Goal: Task Accomplishment & Management: Use online tool/utility

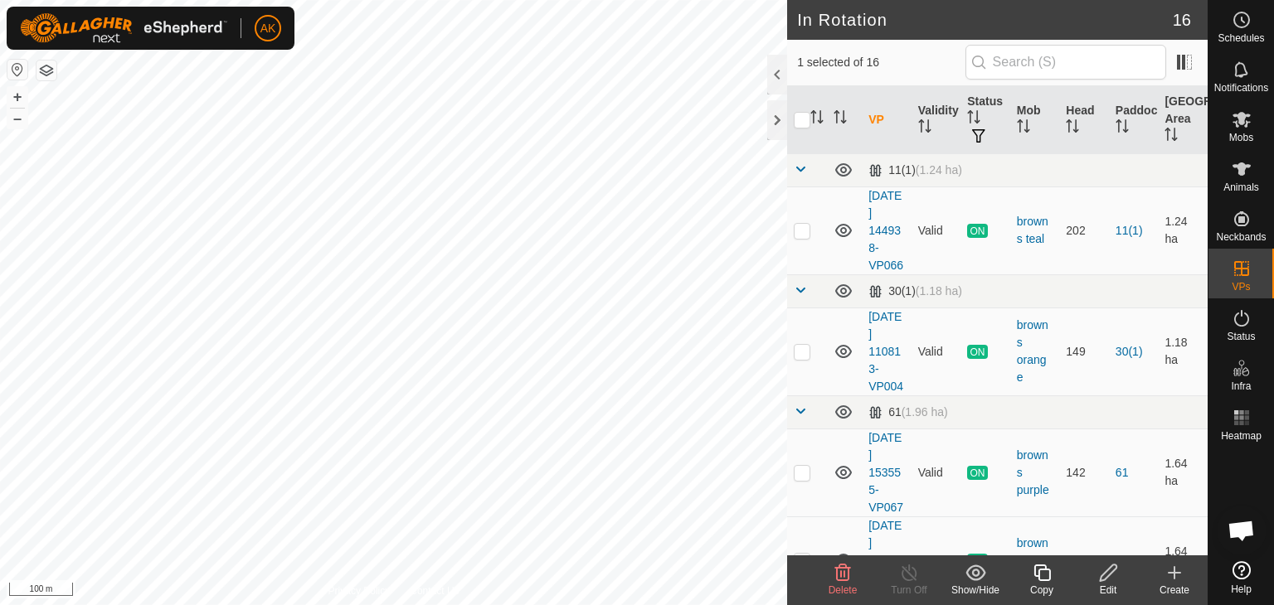
click at [838, 571] on icon at bounding box center [843, 573] width 20 height 20
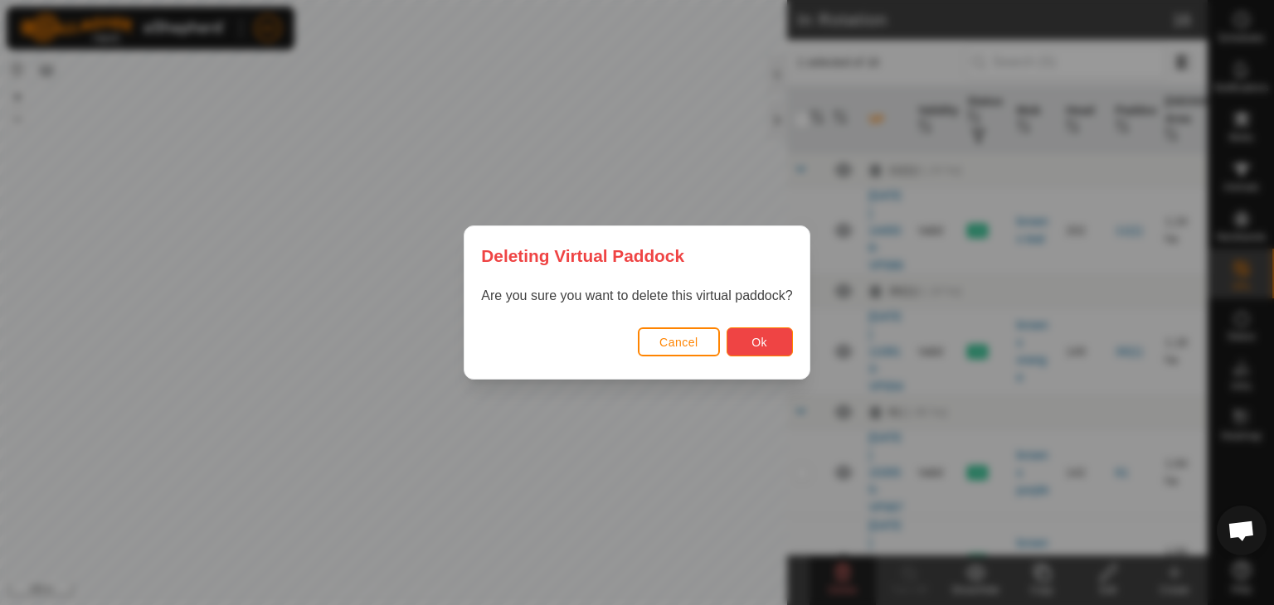
click at [760, 342] on span "Ok" at bounding box center [759, 342] width 16 height 13
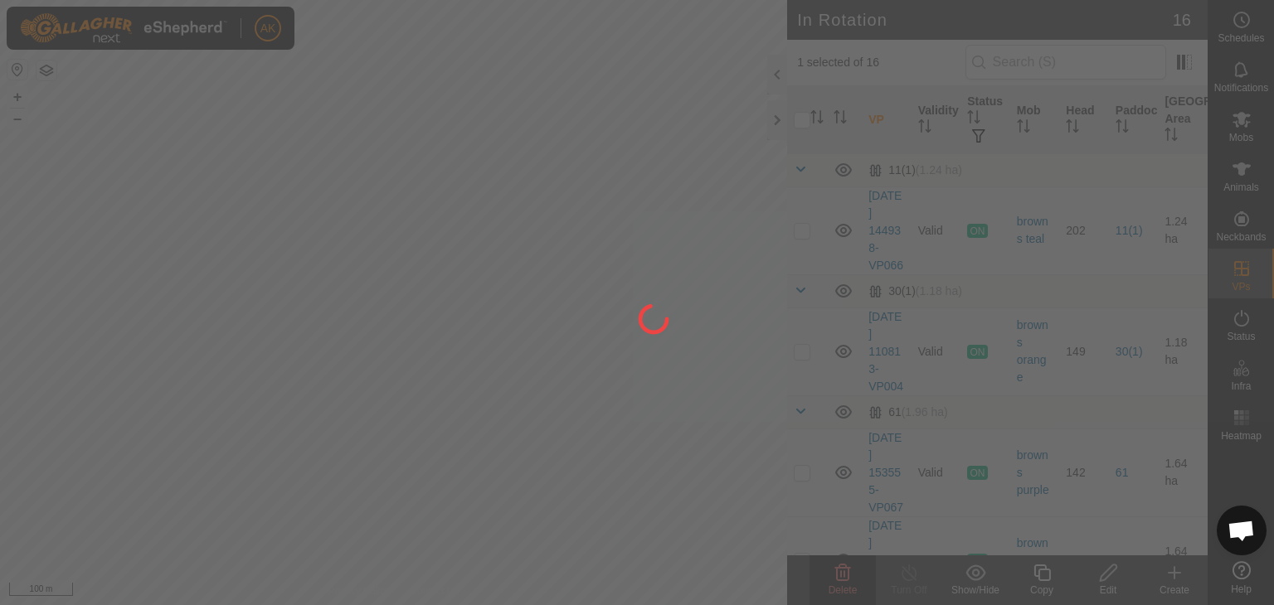
checkbox input "false"
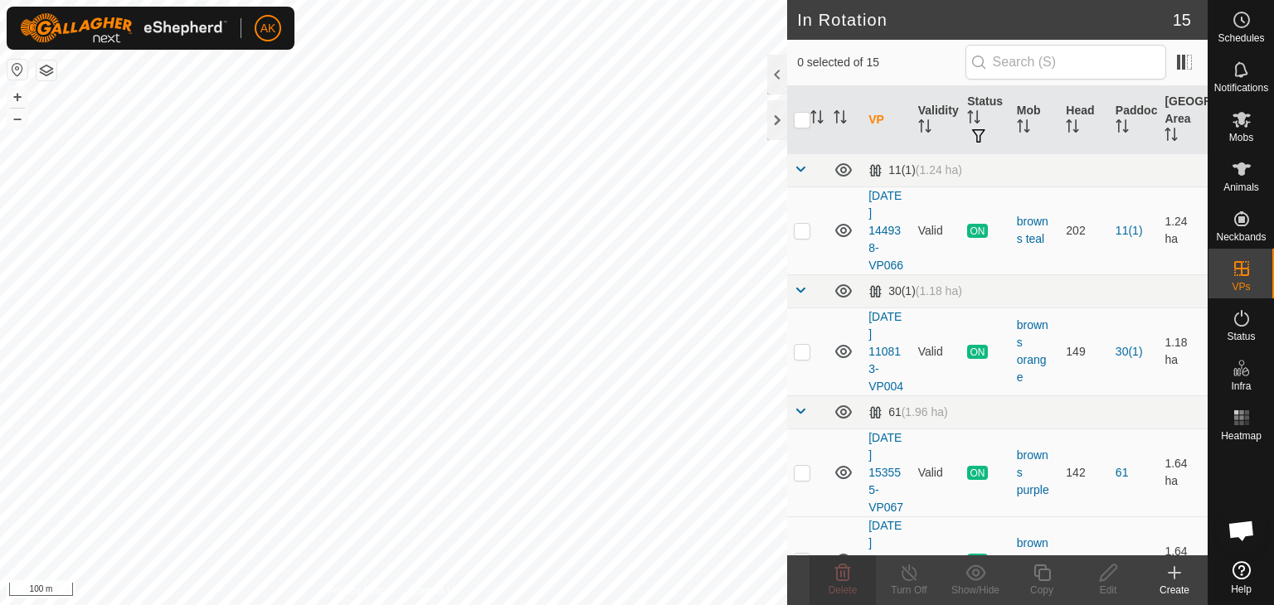
checkbox input "true"
checkbox input "false"
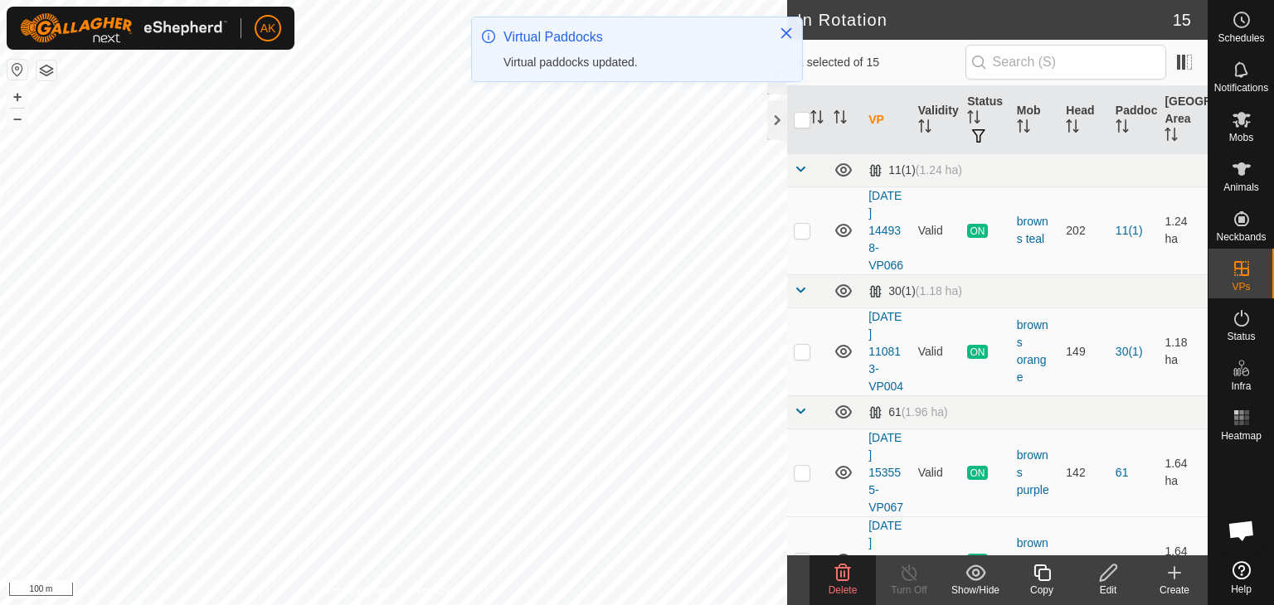
click at [836, 571] on icon at bounding box center [843, 573] width 16 height 17
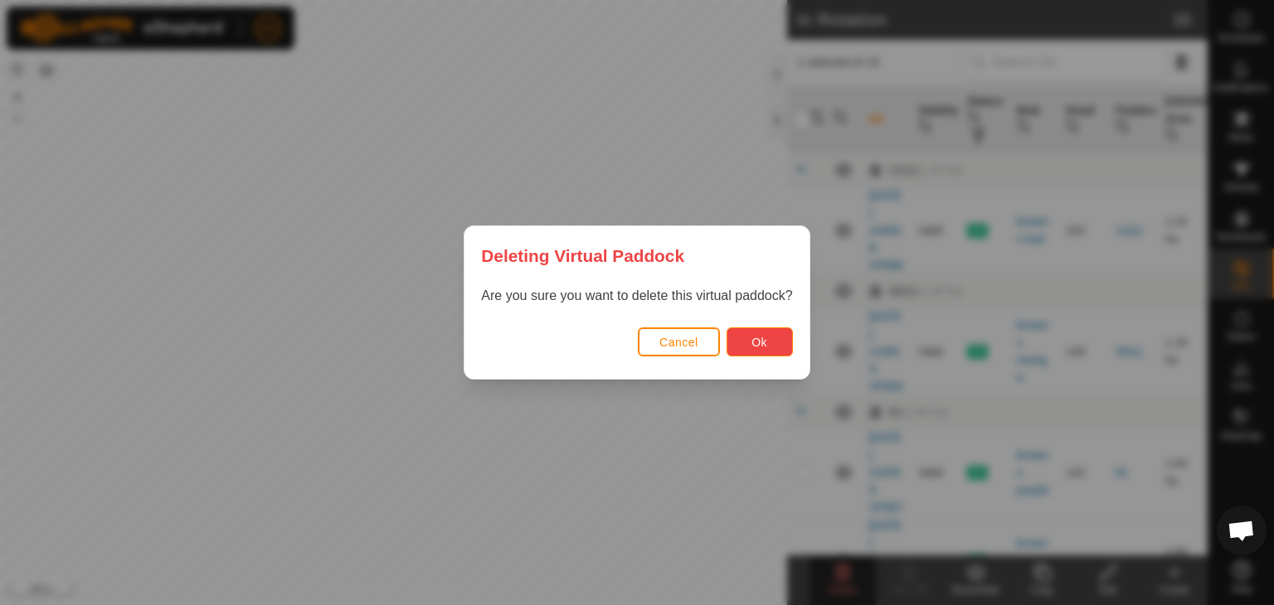
click at [760, 347] on span "Ok" at bounding box center [759, 342] width 16 height 13
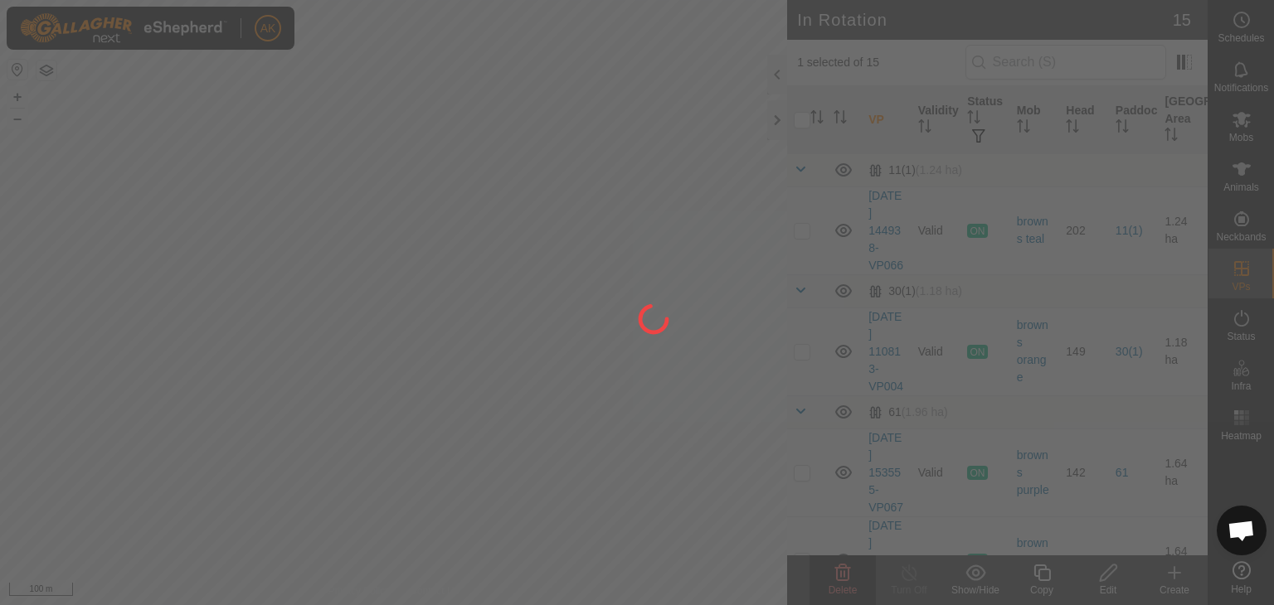
checkbox input "false"
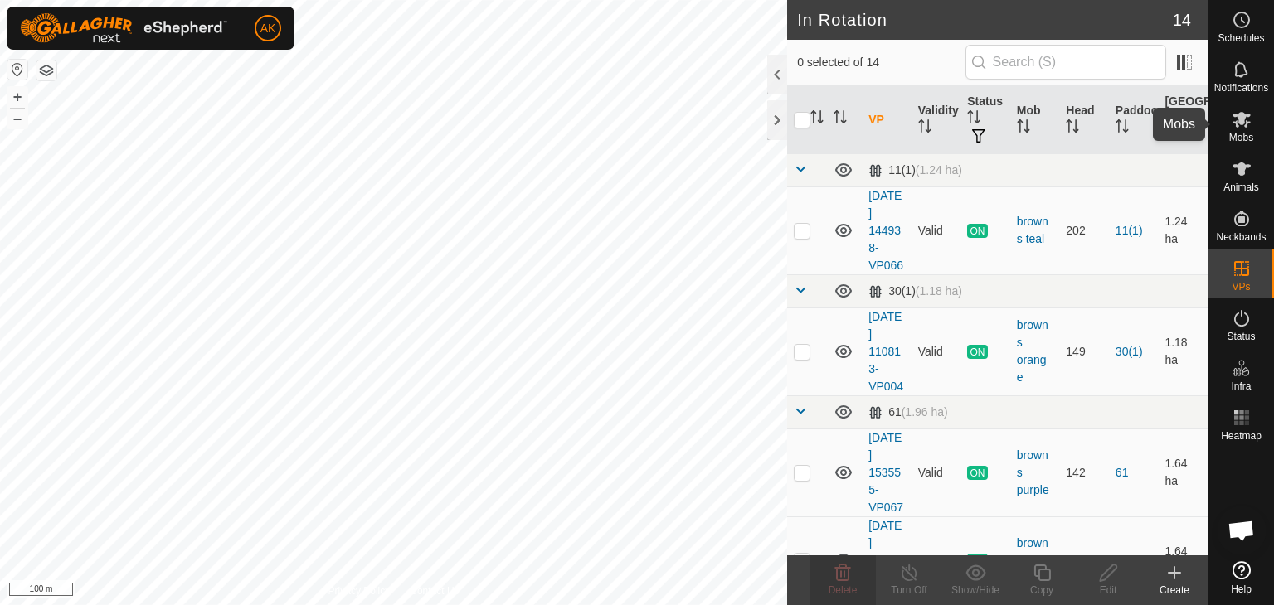
click at [1243, 129] on icon at bounding box center [1241, 119] width 20 height 20
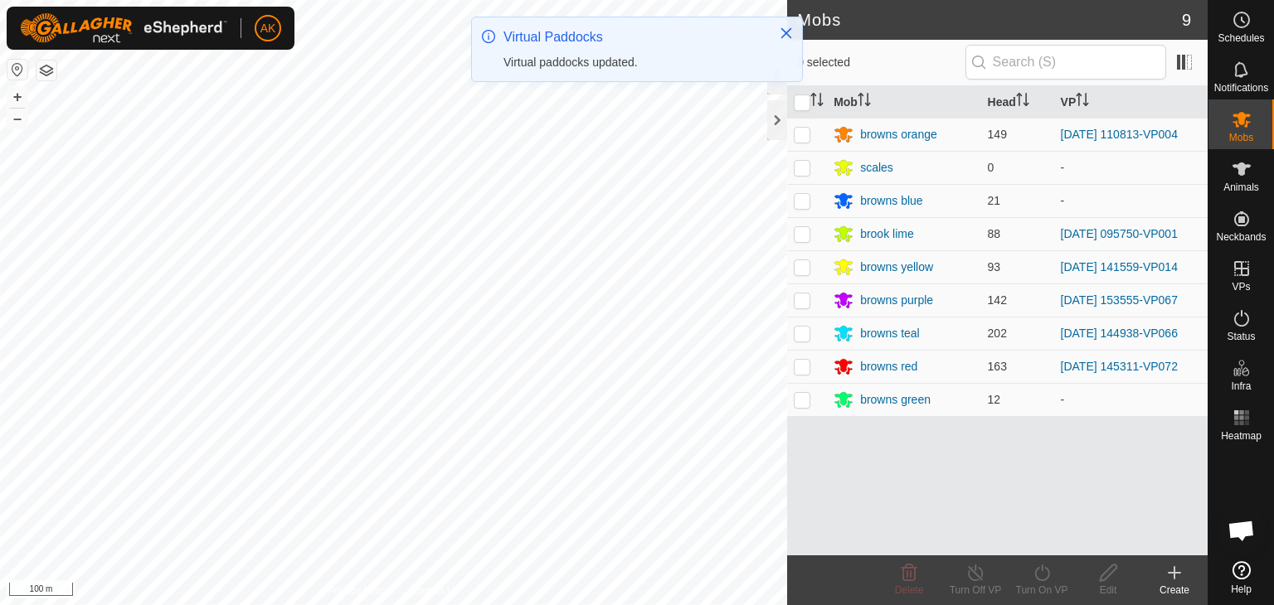
click at [799, 369] on p-checkbox at bounding box center [802, 366] width 17 height 13
checkbox input "true"
click at [1045, 571] on icon at bounding box center [1042, 573] width 21 height 20
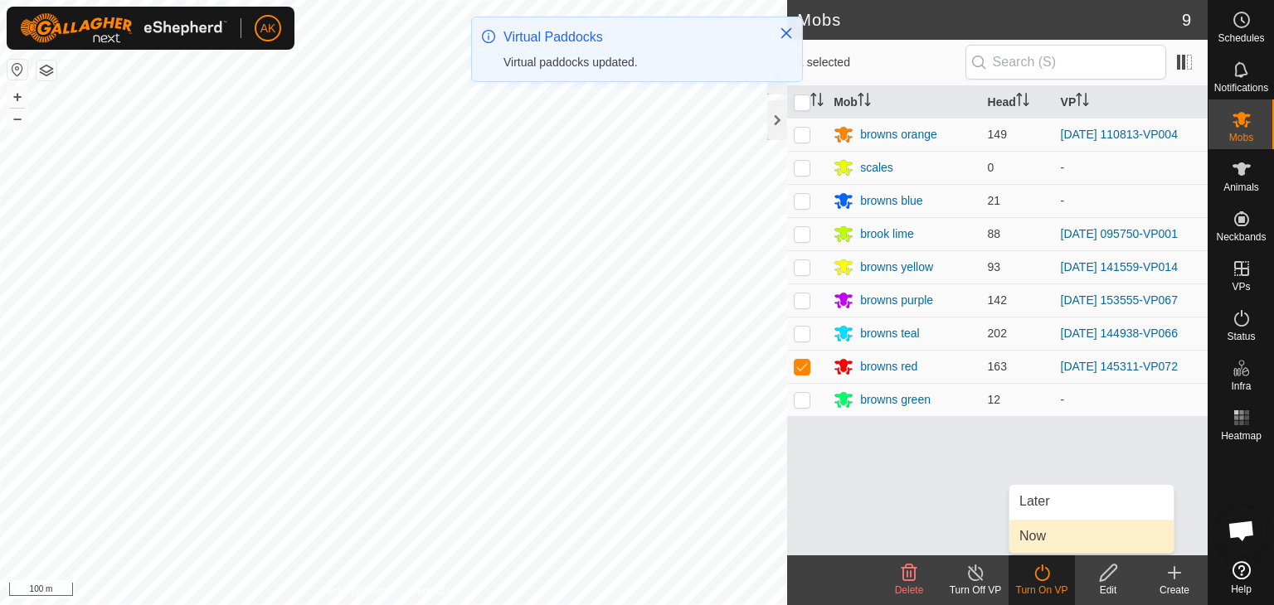
click at [1043, 535] on link "Now" at bounding box center [1091, 536] width 164 height 33
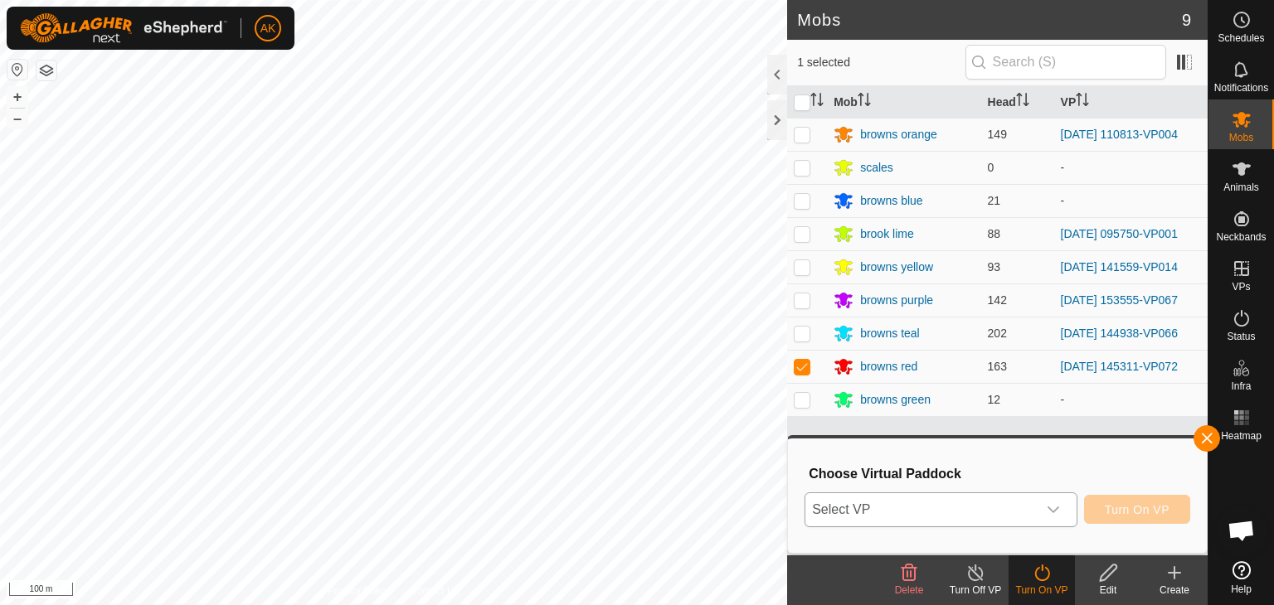
click at [965, 512] on span "Select VP" at bounding box center [920, 509] width 231 height 33
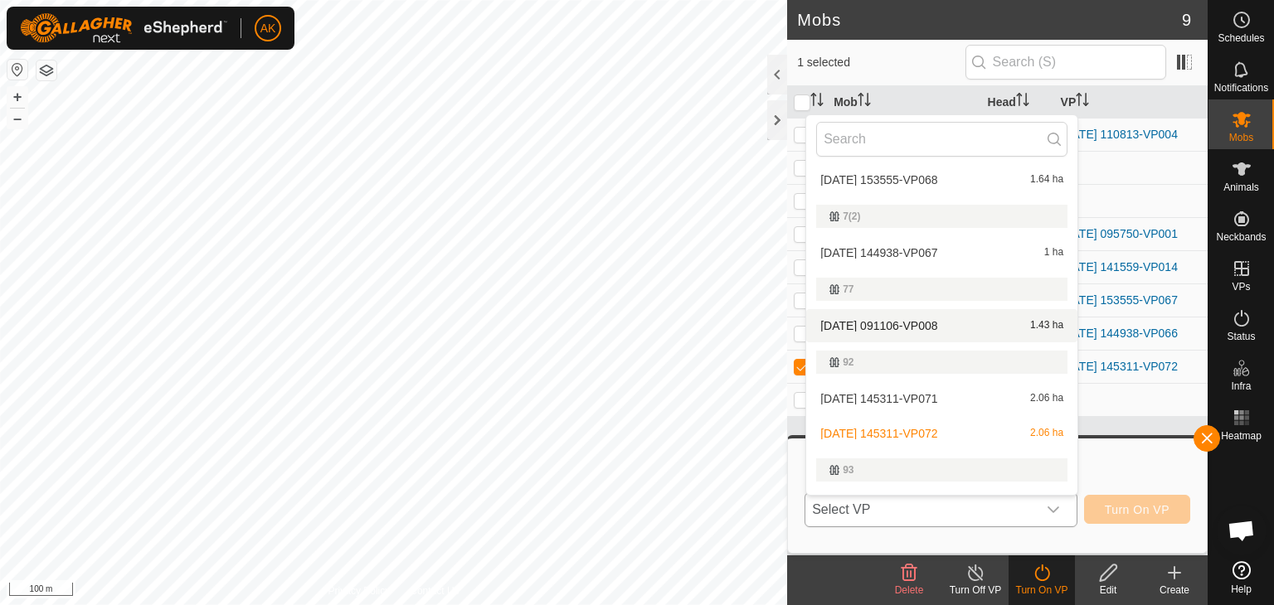
scroll to position [249, 0]
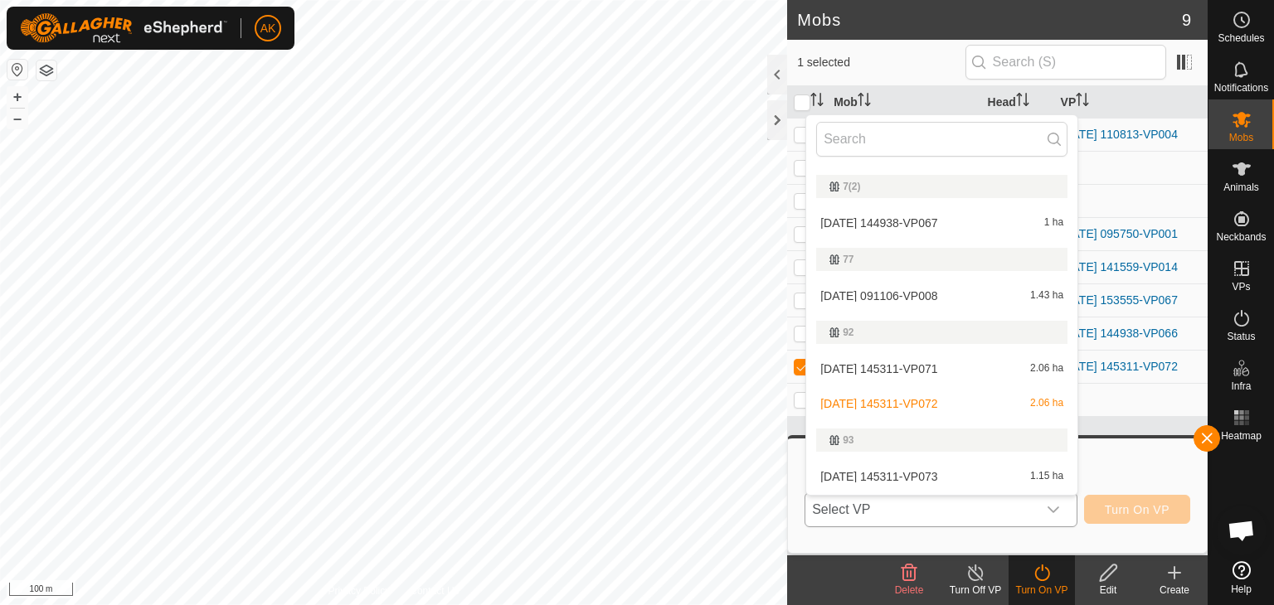
click at [901, 473] on li "[DATE] 145311-VP073 1.15 ha" at bounding box center [941, 476] width 271 height 33
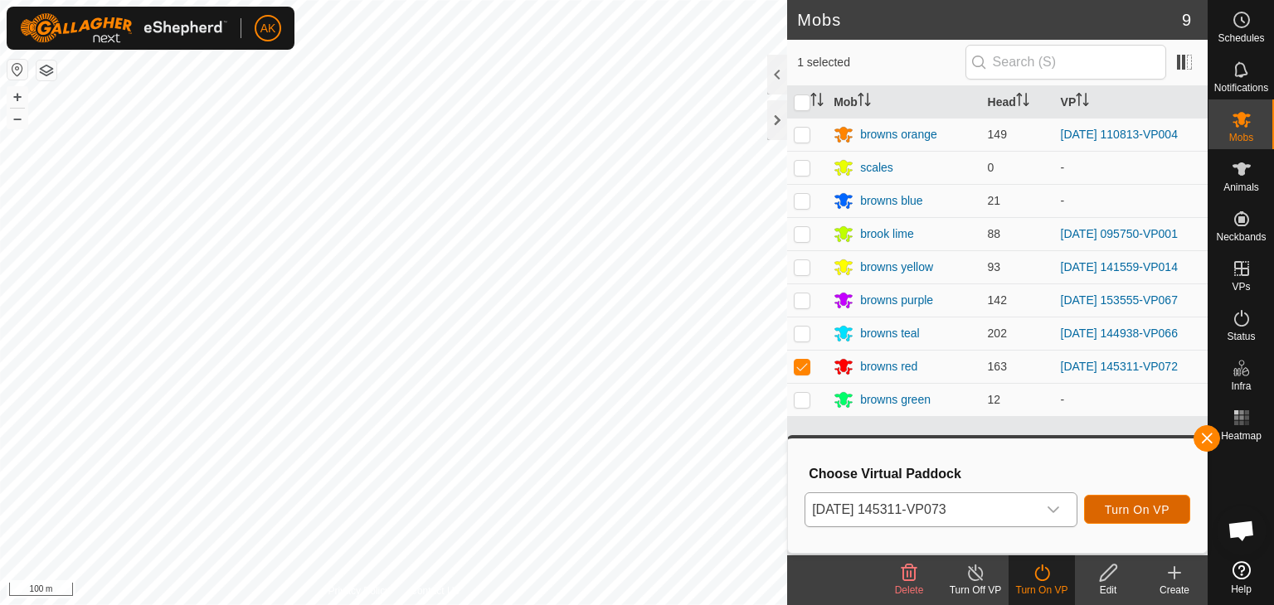
click at [1118, 509] on span "Turn On VP" at bounding box center [1137, 509] width 65 height 13
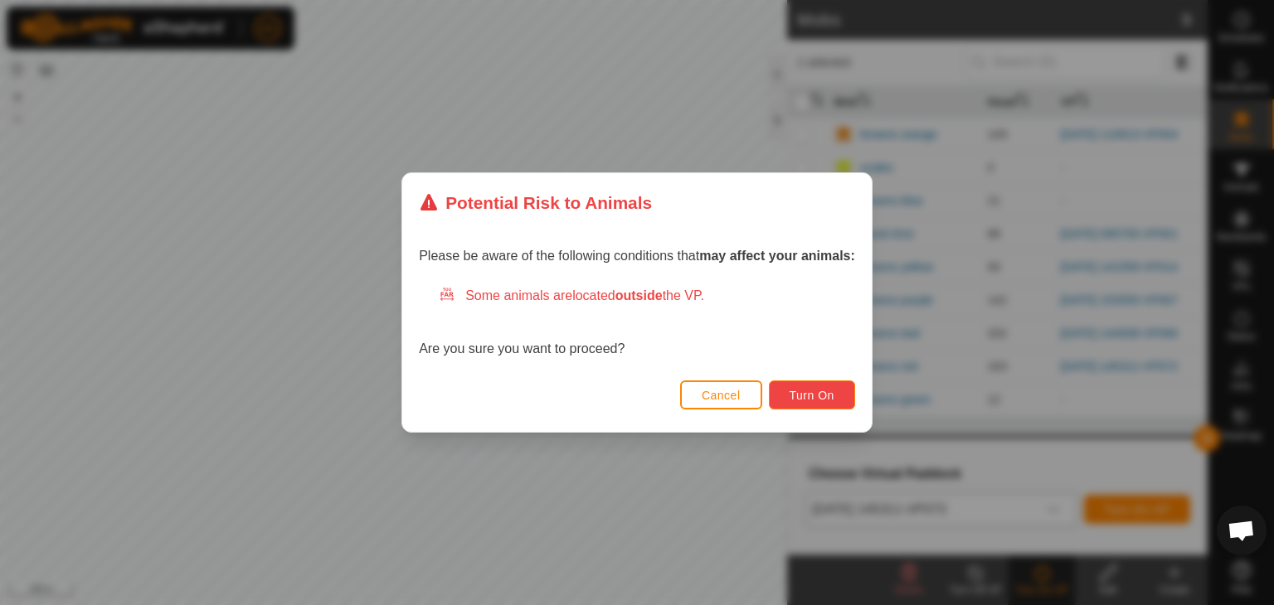
click at [806, 401] on span "Turn On" at bounding box center [811, 395] width 45 height 13
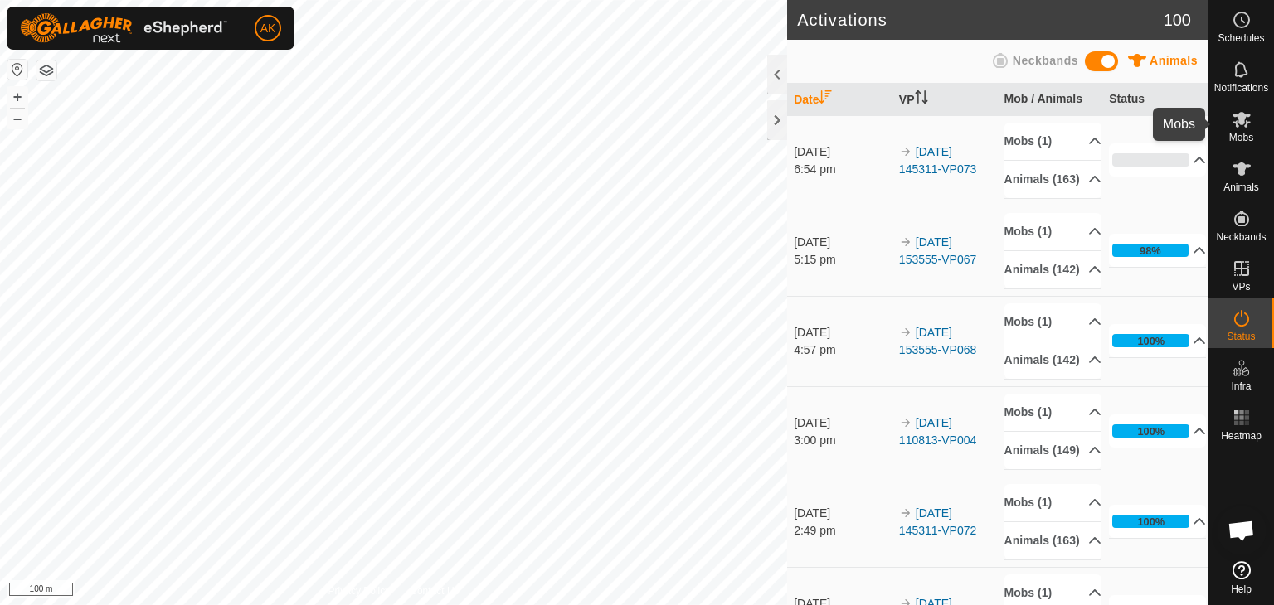
click at [1237, 122] on icon at bounding box center [1241, 119] width 20 height 20
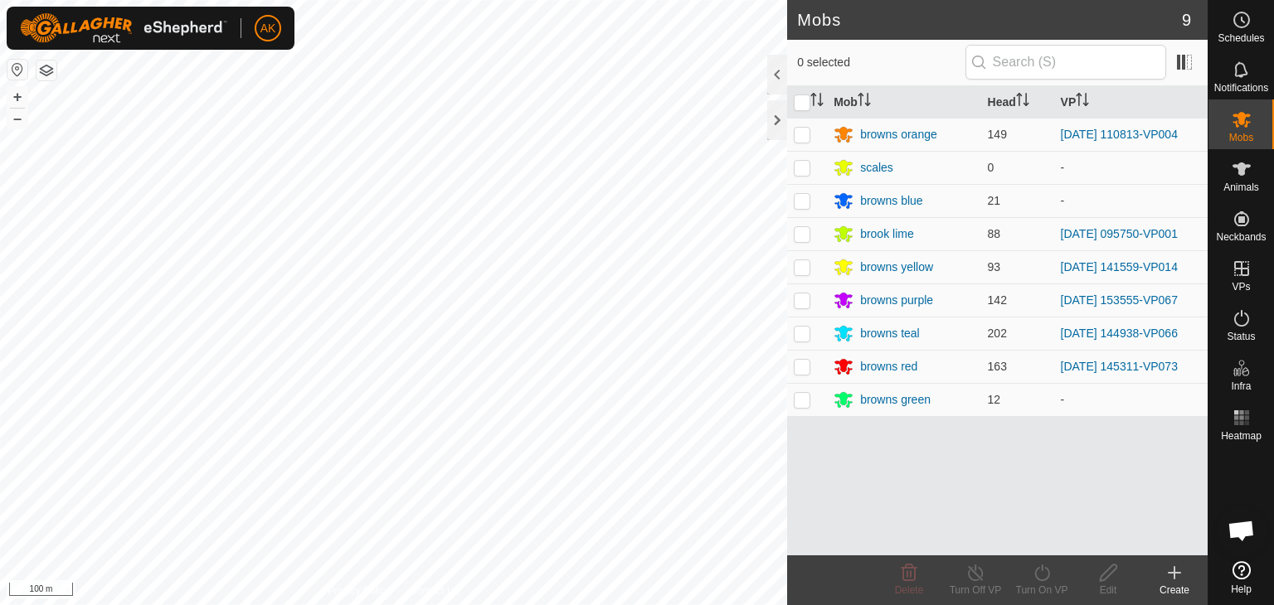
click at [801, 333] on p-checkbox at bounding box center [802, 333] width 17 height 13
checkbox input "true"
click at [1036, 563] on icon at bounding box center [1042, 573] width 21 height 20
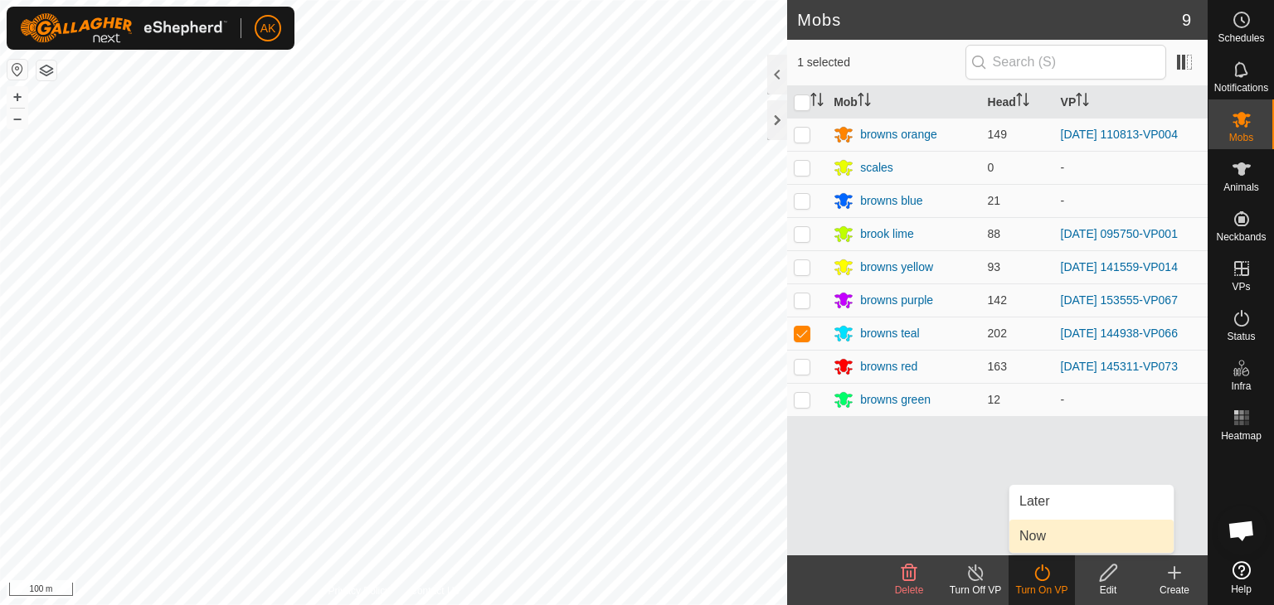
click at [1044, 523] on link "Now" at bounding box center [1091, 536] width 164 height 33
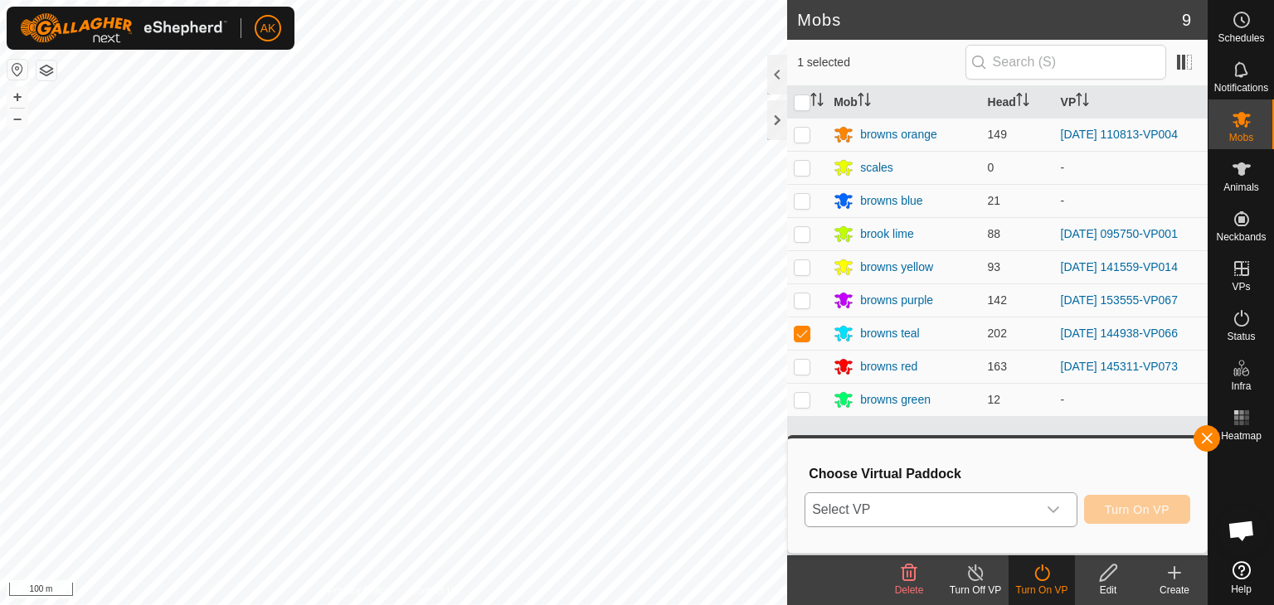
click at [1015, 502] on span "Select VP" at bounding box center [920, 509] width 231 height 33
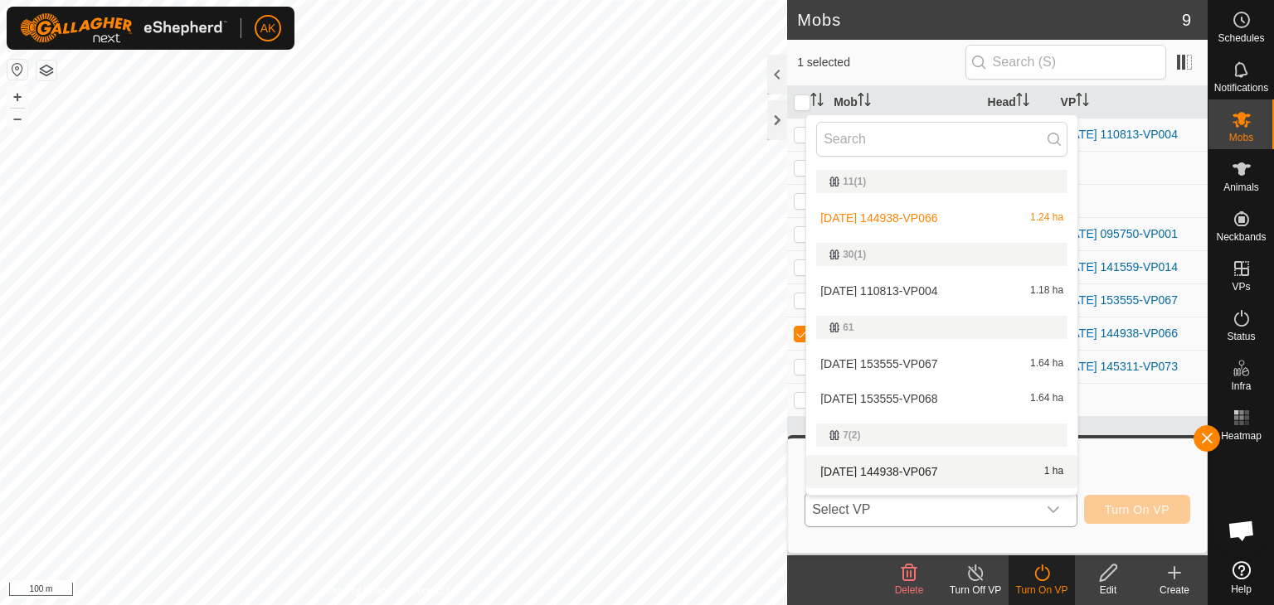
click at [928, 474] on li "[DATE] 144938-VP067 1 ha" at bounding box center [941, 471] width 271 height 33
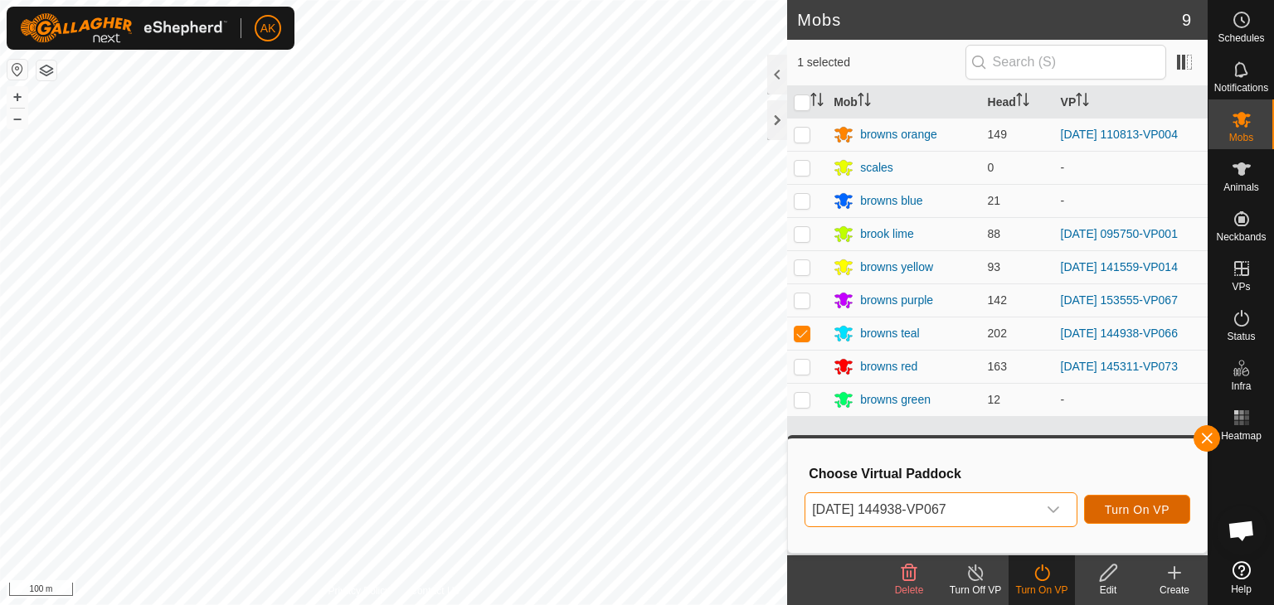
click at [1129, 508] on span "Turn On VP" at bounding box center [1137, 509] width 65 height 13
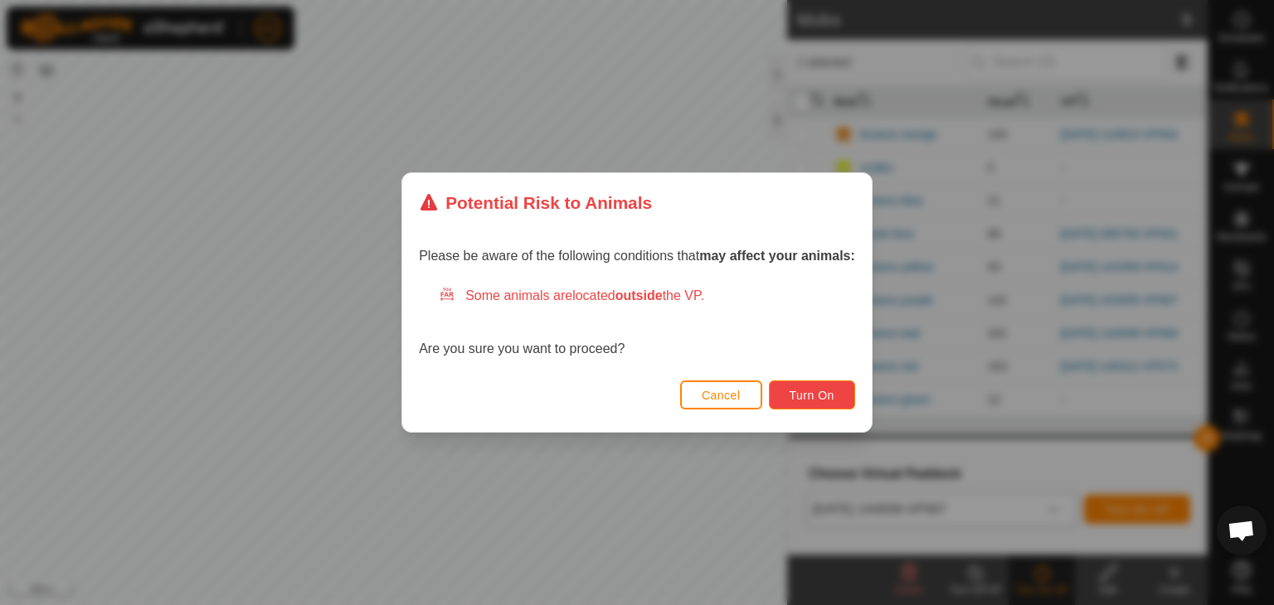
click at [842, 406] on button "Turn On" at bounding box center [812, 395] width 86 height 29
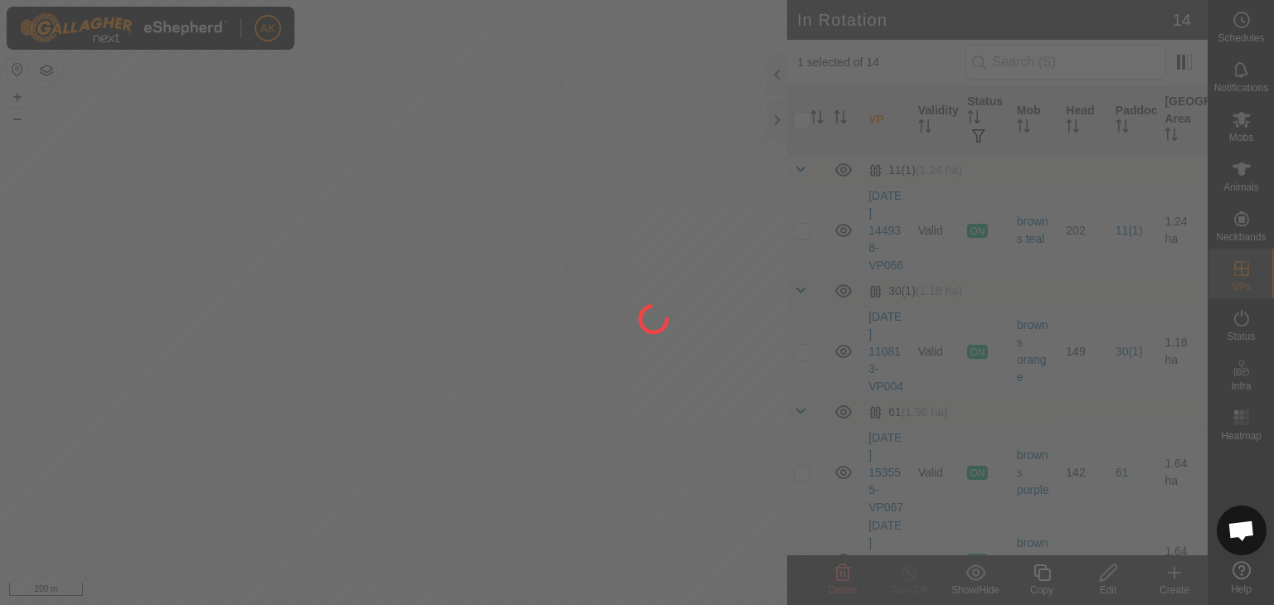
click at [650, 422] on div at bounding box center [637, 302] width 1274 height 605
